Goal: Ask a question

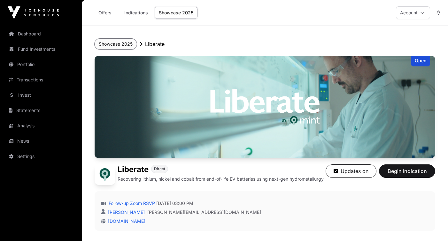
click at [121, 43] on button "Showcase 2025" at bounding box center [116, 44] width 42 height 11
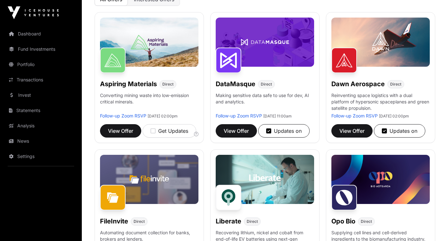
scroll to position [90, 0]
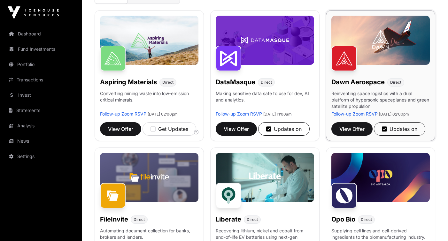
click at [354, 62] on img at bounding box center [345, 59] width 26 height 26
click at [392, 57] on img at bounding box center [381, 40] width 98 height 49
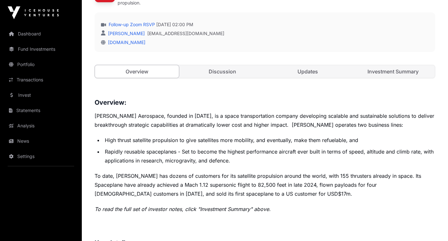
scroll to position [185, 0]
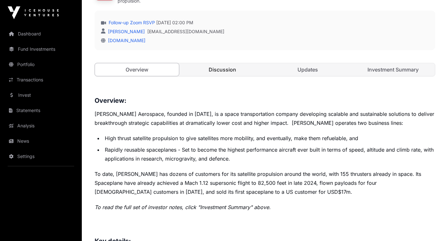
click at [229, 68] on link "Discussion" at bounding box center [222, 69] width 84 height 13
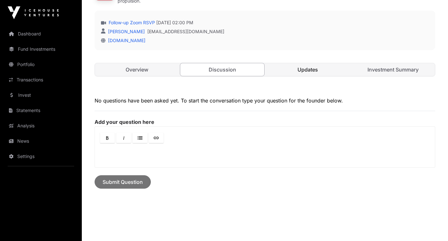
click at [302, 70] on link "Updates" at bounding box center [308, 69] width 84 height 13
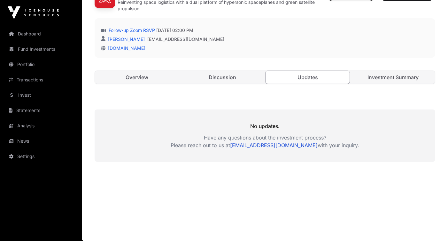
scroll to position [177, 0]
click at [380, 78] on link "Investment Summary" at bounding box center [393, 77] width 84 height 13
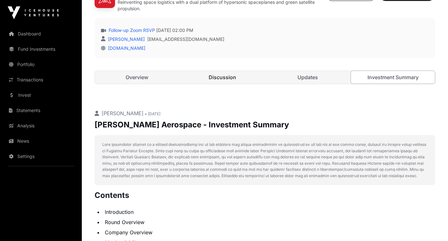
click at [227, 77] on link "Discussion" at bounding box center [222, 77] width 84 height 13
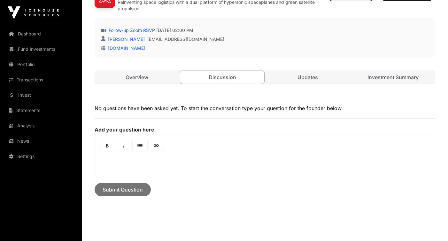
click at [200, 155] on div at bounding box center [265, 163] width 340 height 23
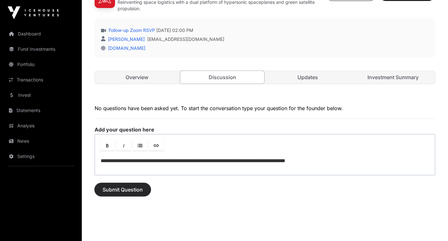
click at [129, 192] on span "Submit Question" at bounding box center [123, 190] width 40 height 8
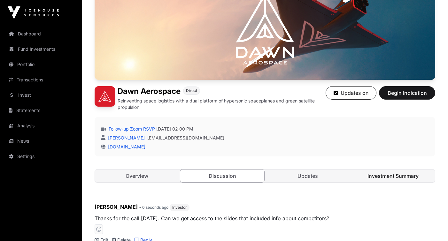
scroll to position [105, 0]
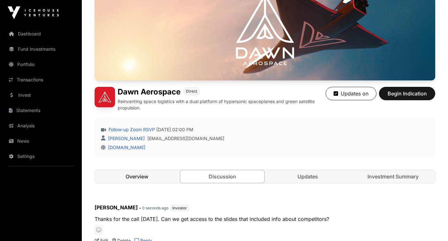
click at [127, 176] on link "Overview" at bounding box center [137, 176] width 84 height 13
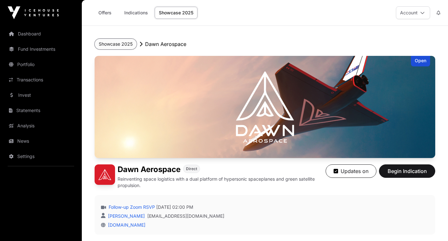
click at [115, 42] on button "Showcase 2025" at bounding box center [116, 44] width 42 height 11
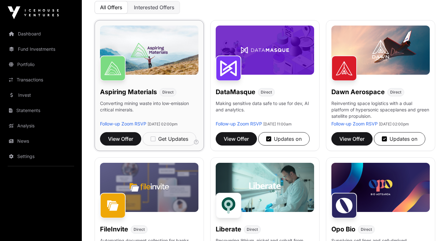
scroll to position [82, 0]
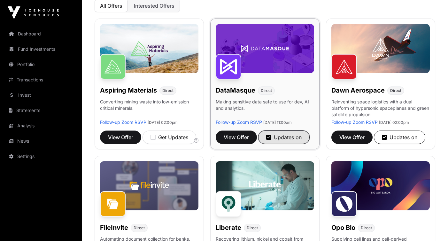
click at [269, 140] on icon "button" at bounding box center [268, 138] width 5 height 6
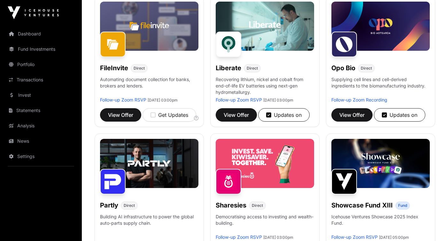
scroll to position [244, 0]
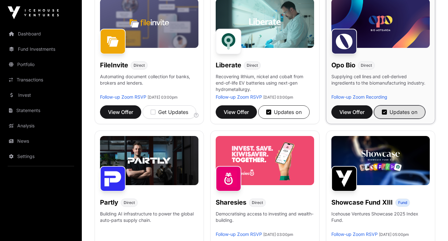
click at [385, 115] on icon "button" at bounding box center [384, 112] width 5 height 6
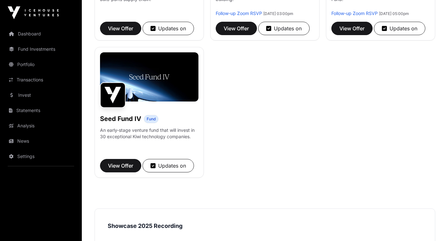
scroll to position [466, 0]
